Goal: Information Seeking & Learning: Check status

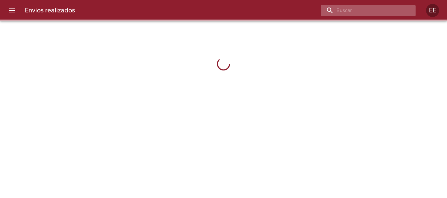
click at [379, 11] on input "buscar" at bounding box center [362, 10] width 84 height 11
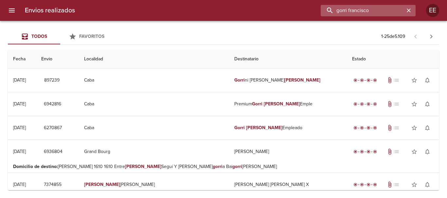
drag, startPoint x: 356, startPoint y: 9, endPoint x: 329, endPoint y: 1, distance: 27.7
click at [331, 7] on input "gorri francisco" at bounding box center [362, 10] width 84 height 11
drag, startPoint x: 374, startPoint y: 9, endPoint x: 315, endPoint y: 10, distance: 58.5
click at [315, 10] on div "[PERSON_NAME]" at bounding box center [247, 10] width 335 height 11
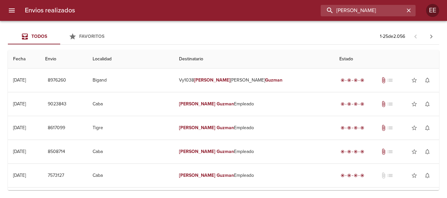
drag, startPoint x: 381, startPoint y: 8, endPoint x: 293, endPoint y: 6, distance: 88.6
click at [298, 10] on div "[PERSON_NAME]" at bounding box center [247, 10] width 335 height 11
type input "[PERSON_NAME]"
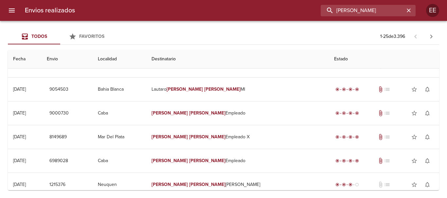
scroll to position [73, 0]
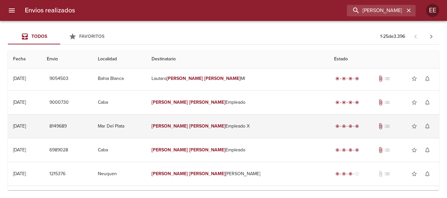
click at [245, 126] on td "[PERSON_NAME] X" at bounding box center [237, 127] width 182 height 24
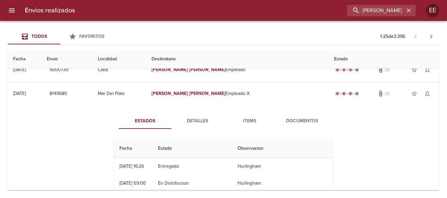
scroll to position [139, 0]
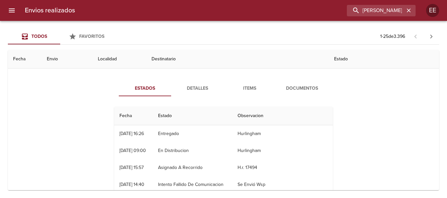
click at [194, 89] on span "Detalles" at bounding box center [197, 89] width 44 height 8
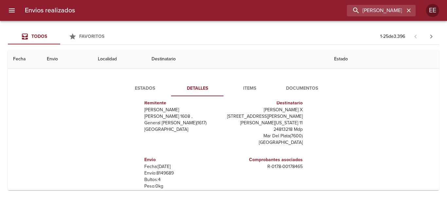
click at [247, 89] on span "Items" at bounding box center [249, 89] width 44 height 8
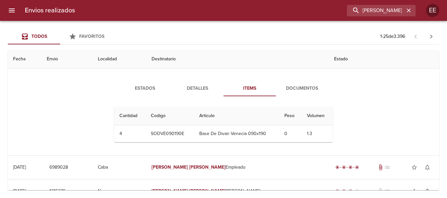
click at [295, 87] on span "Documentos" at bounding box center [301, 89] width 44 height 8
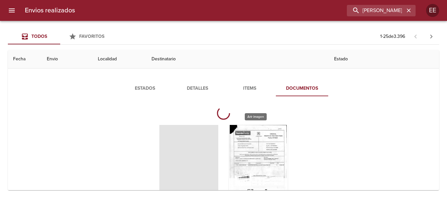
click at [250, 151] on div "Tabla de envíos del cliente" at bounding box center [257, 166] width 59 height 82
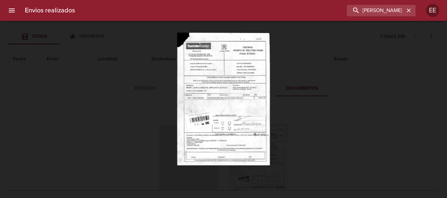
click at [226, 101] on img "Lightbox" at bounding box center [223, 99] width 93 height 133
